Goal: Transaction & Acquisition: Book appointment/travel/reservation

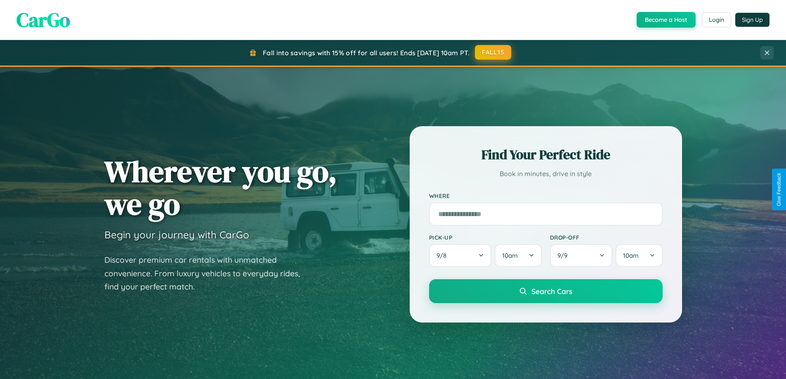
click at [493, 52] on button "FALL15" at bounding box center [493, 52] width 36 height 15
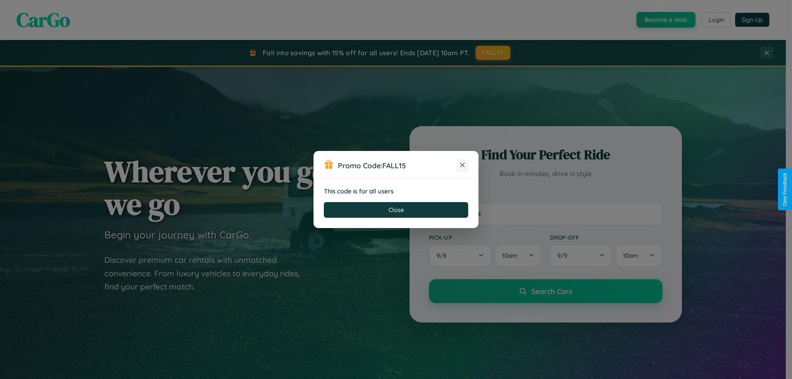
click at [462, 165] on icon at bounding box center [462, 165] width 8 height 8
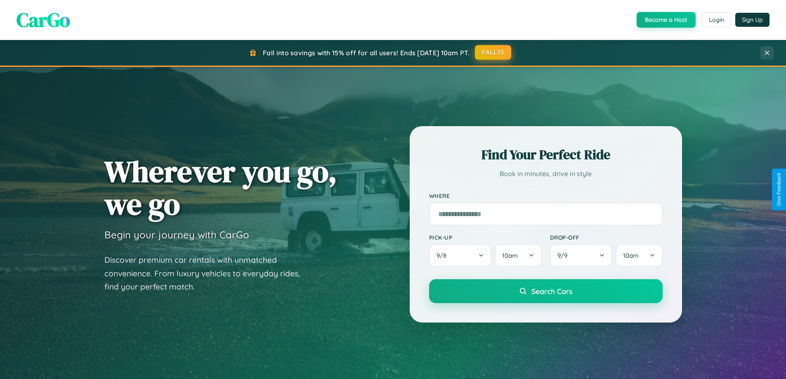
click at [493, 52] on button "FALL15" at bounding box center [493, 52] width 36 height 15
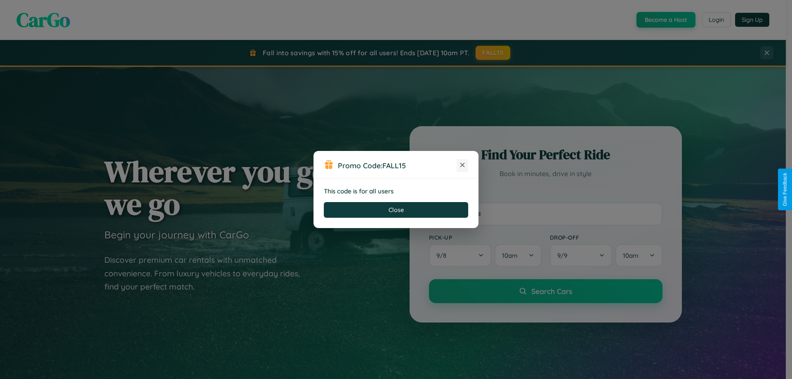
click at [462, 165] on icon at bounding box center [462, 165] width 8 height 8
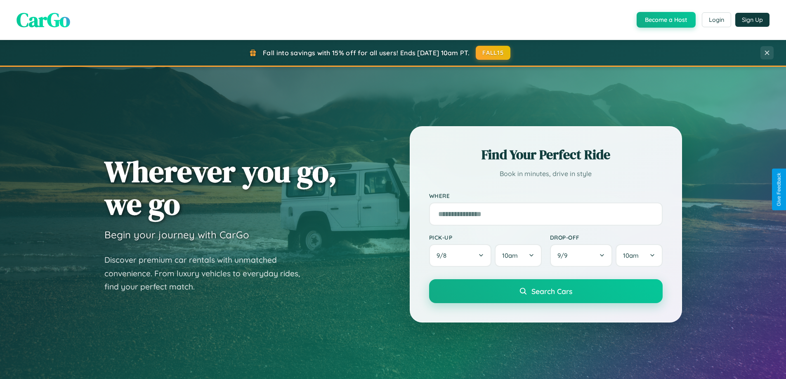
scroll to position [1325, 0]
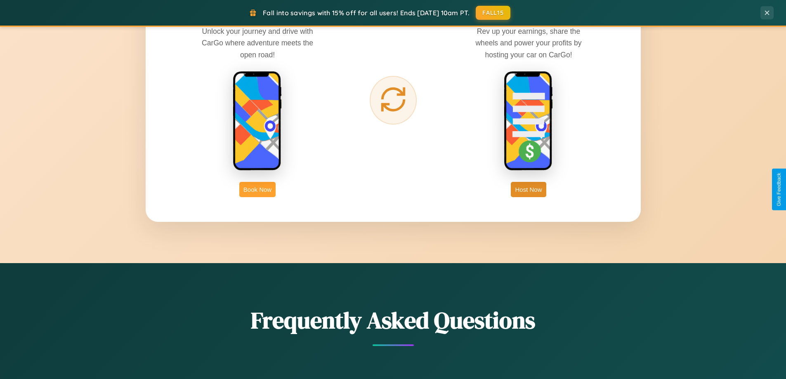
click at [257, 189] on button "Book Now" at bounding box center [257, 189] width 36 height 15
